Goal: Information Seeking & Learning: Understand process/instructions

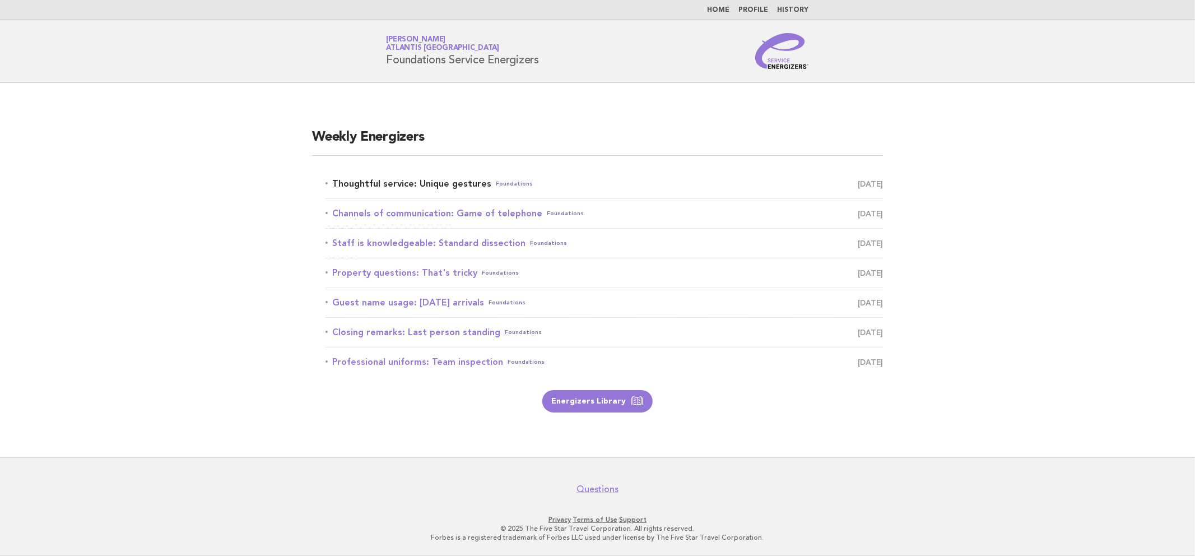
click at [422, 180] on link "Thoughtful service: Unique gestures Foundations August 28" at bounding box center [605, 184] width 558 height 16
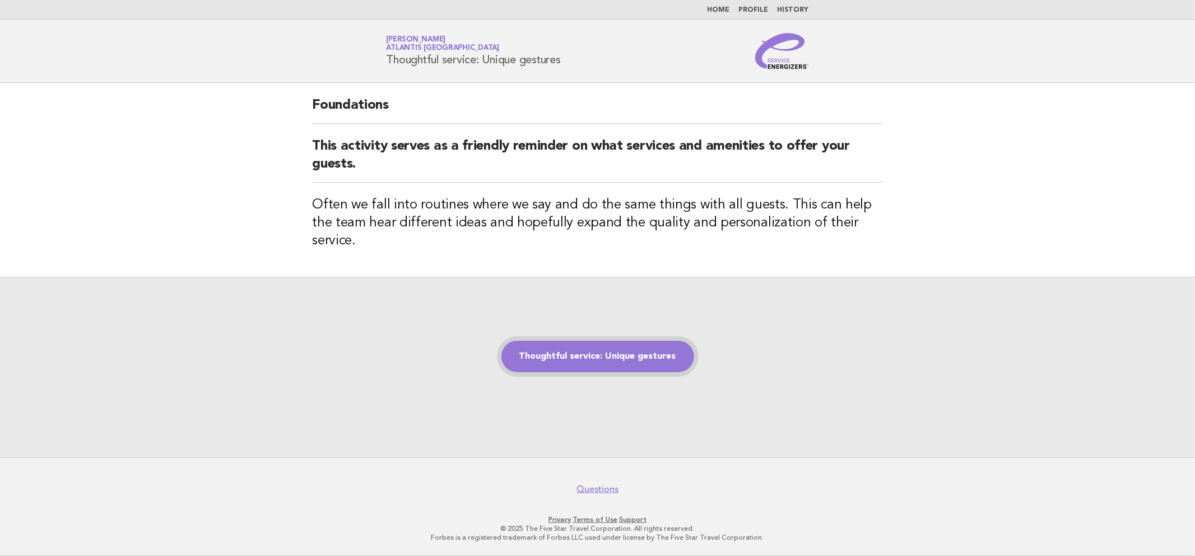
click at [591, 347] on link "Thoughtful service: Unique gestures" at bounding box center [598, 356] width 193 height 31
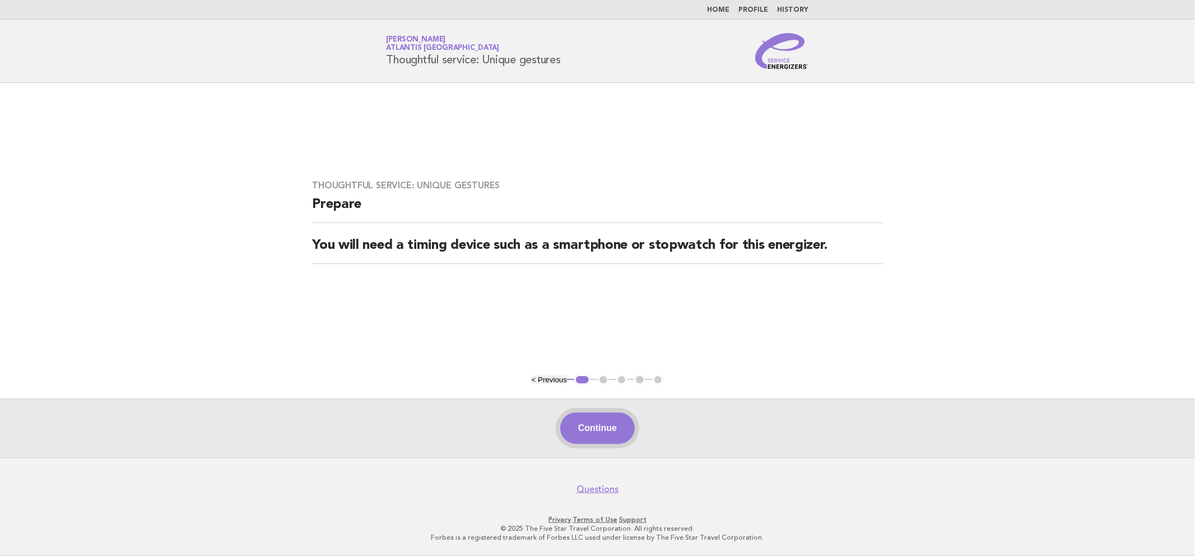
click at [597, 439] on button "Continue" at bounding box center [597, 427] width 75 height 31
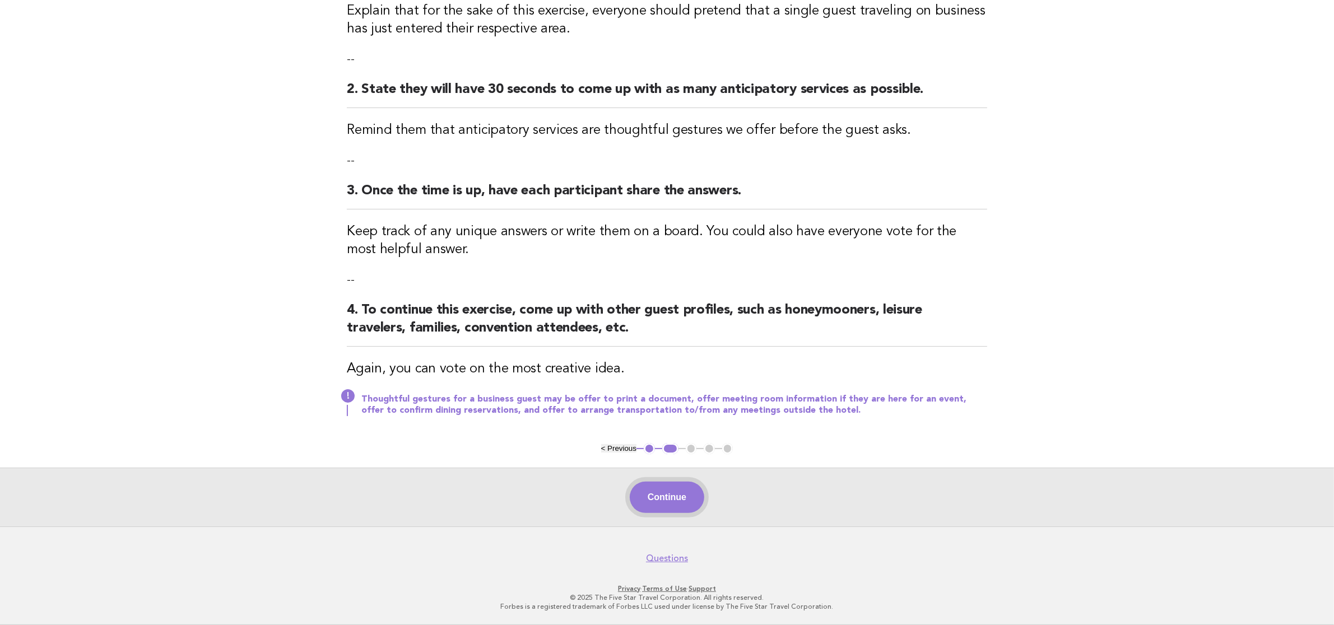
click at [630, 505] on button "Continue" at bounding box center [667, 497] width 75 height 31
